Goal: Information Seeking & Learning: Learn about a topic

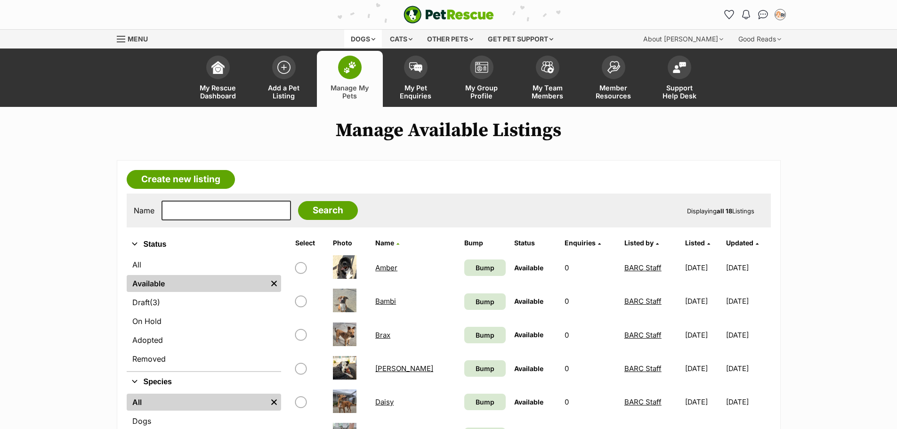
click at [369, 39] on div "Dogs" at bounding box center [363, 39] width 38 height 19
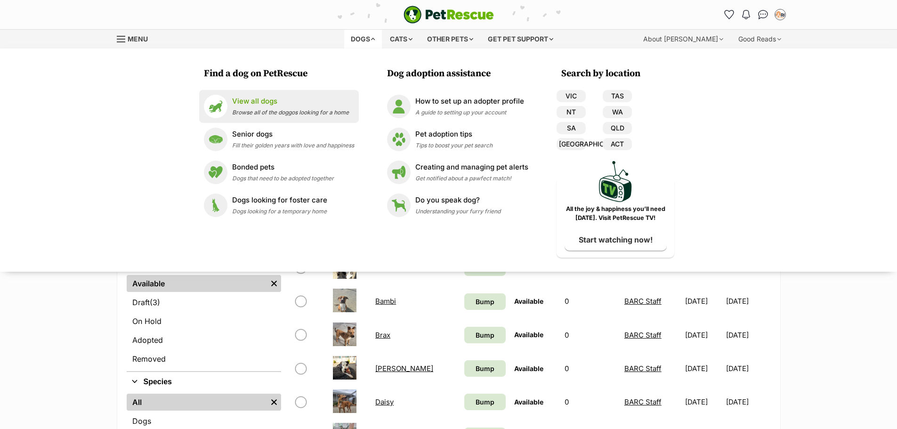
click at [303, 105] on p "View all dogs" at bounding box center [290, 101] width 117 height 11
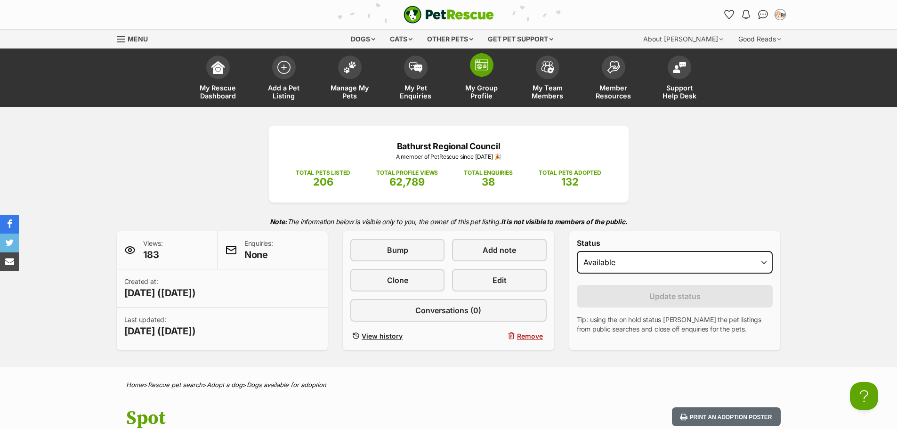
click at [488, 65] on img at bounding box center [481, 64] width 13 height 11
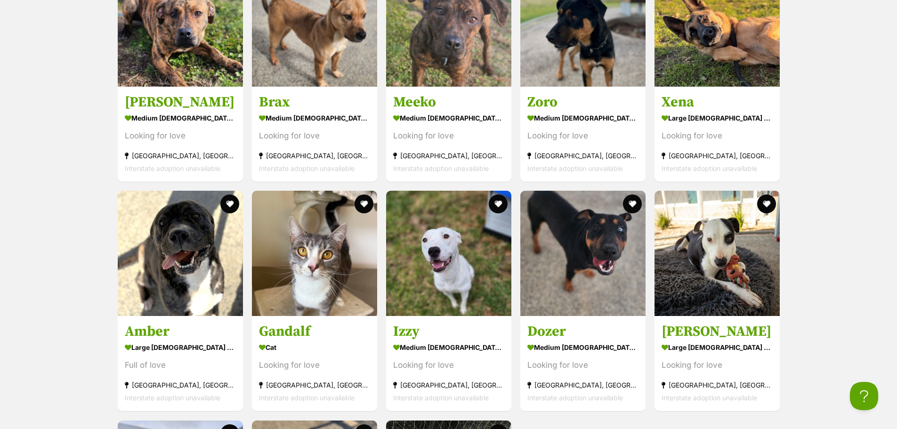
scroll to position [1507, 0]
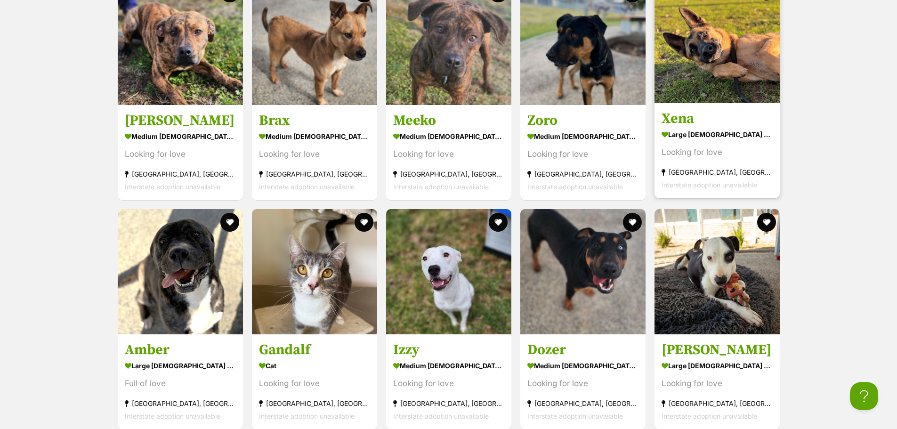
click at [710, 55] on img at bounding box center [717, 40] width 125 height 125
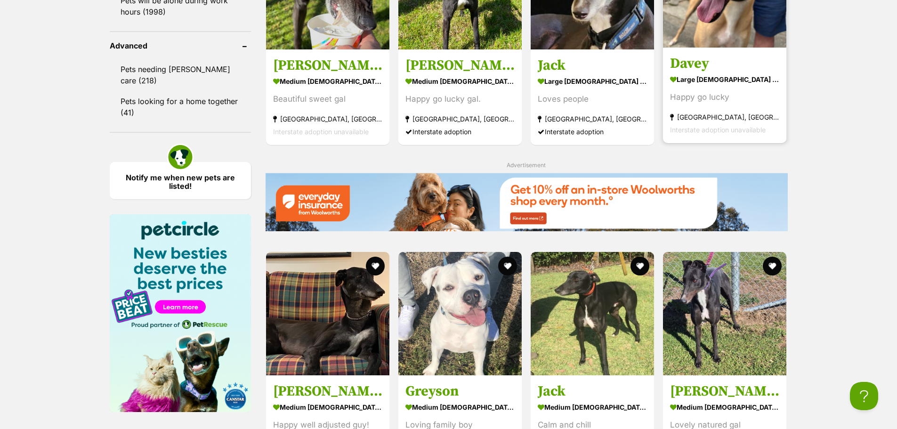
scroll to position [1413, 0]
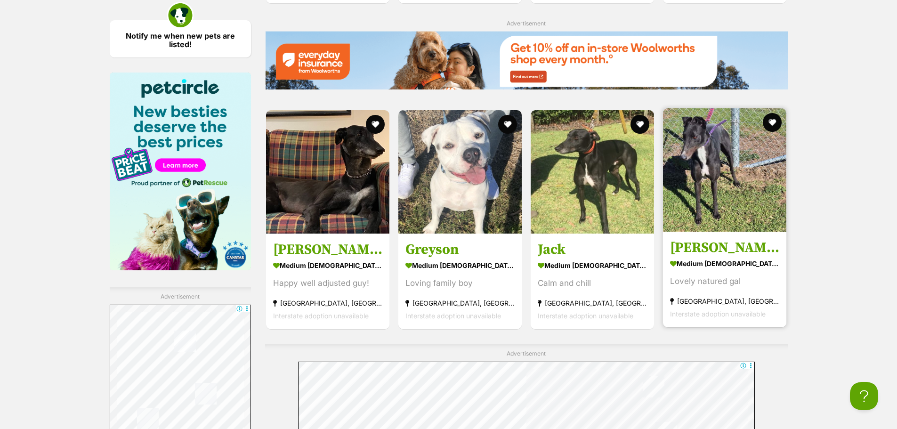
click at [735, 181] on img at bounding box center [724, 169] width 123 height 123
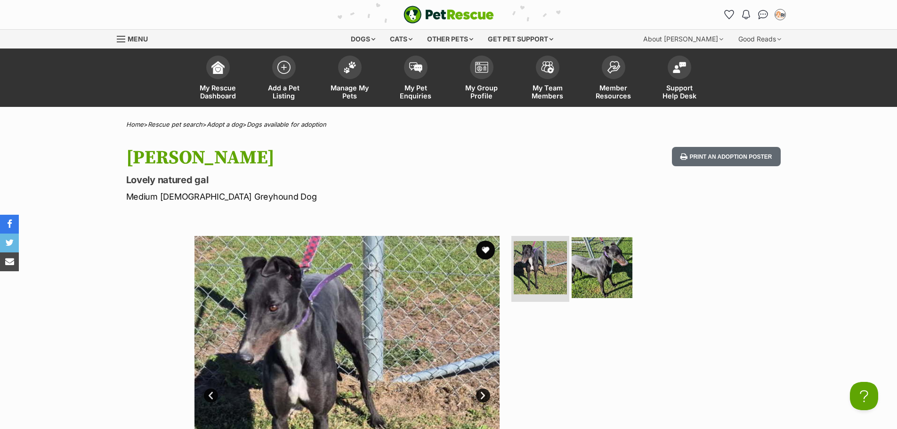
click at [608, 263] on img at bounding box center [602, 267] width 61 height 61
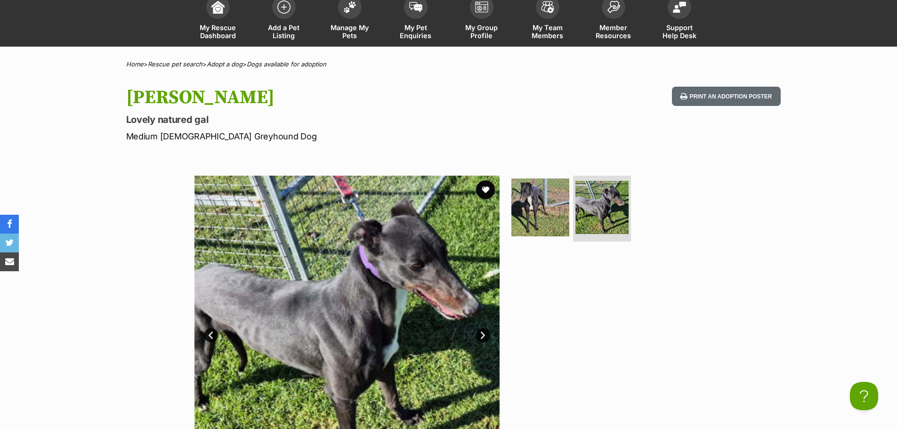
scroll to position [47, 0]
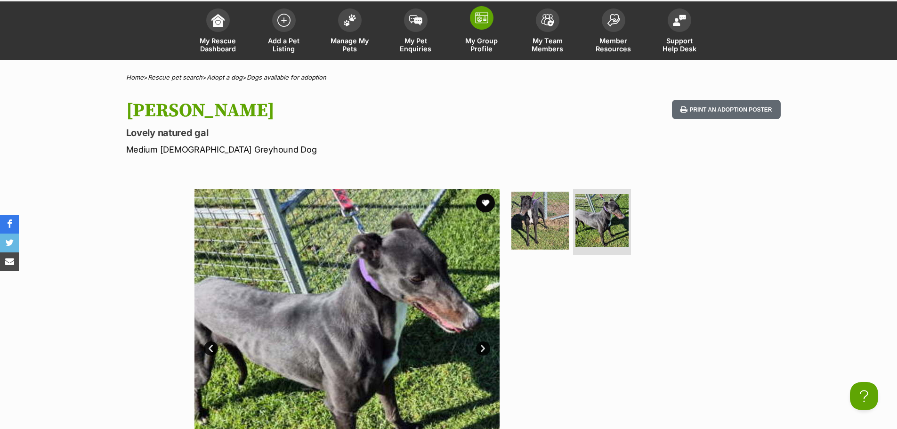
click at [479, 29] on span at bounding box center [482, 18] width 24 height 24
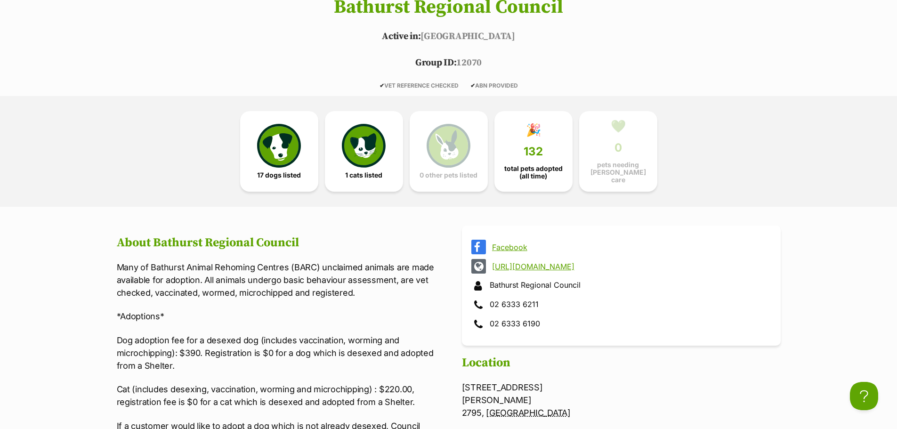
scroll to position [424, 0]
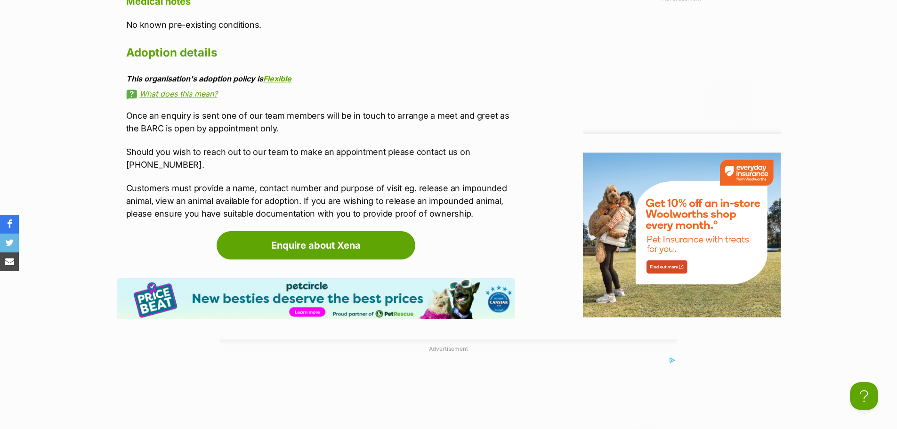
scroll to position [1507, 0]
